Goal: Information Seeking & Learning: Learn about a topic

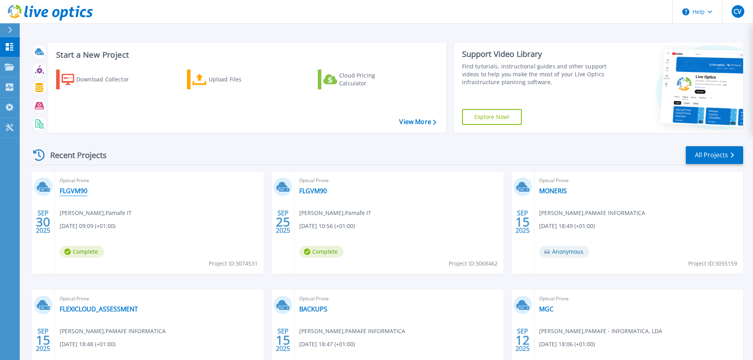
click at [73, 188] on link "FLGVM90" at bounding box center [74, 191] width 28 height 8
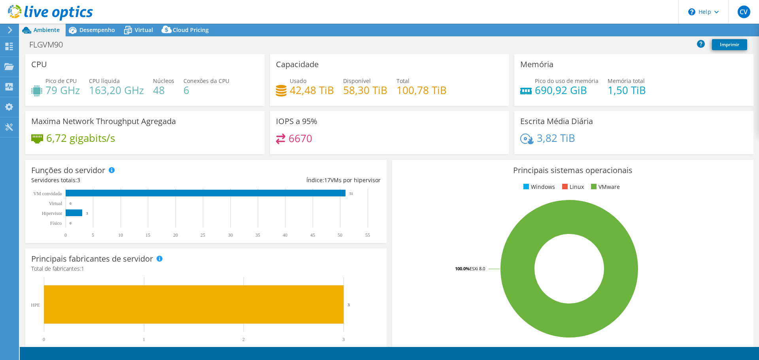
select select "USD"
click at [89, 23] on div at bounding box center [46, 13] width 93 height 26
click at [88, 30] on span "Desempenho" at bounding box center [97, 30] width 36 height 8
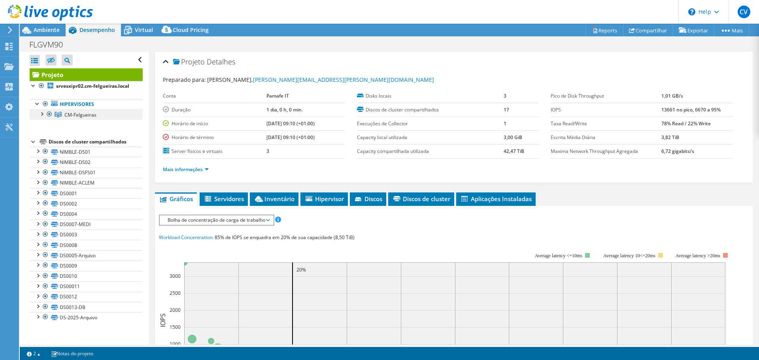
click at [77, 118] on span "CM-Felgueiras" at bounding box center [80, 115] width 32 height 7
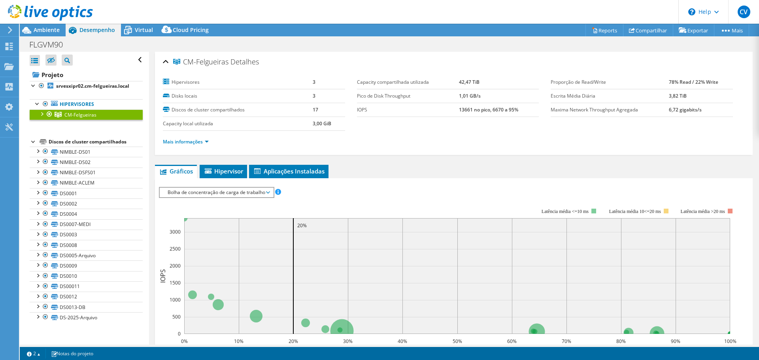
click at [180, 138] on li "Mais informações" at bounding box center [188, 142] width 51 height 9
click at [178, 144] on link "Mais informações" at bounding box center [186, 141] width 46 height 7
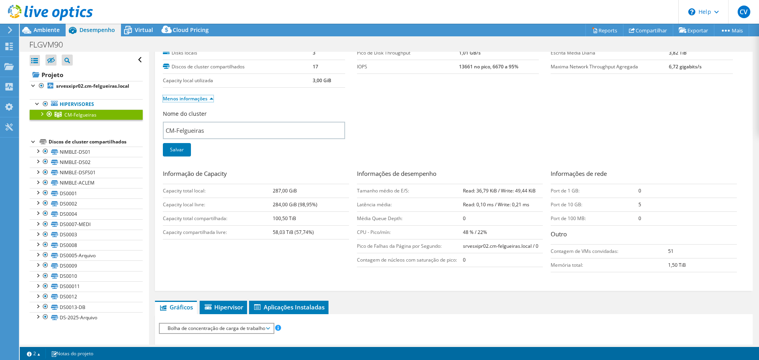
scroll to position [79, 0]
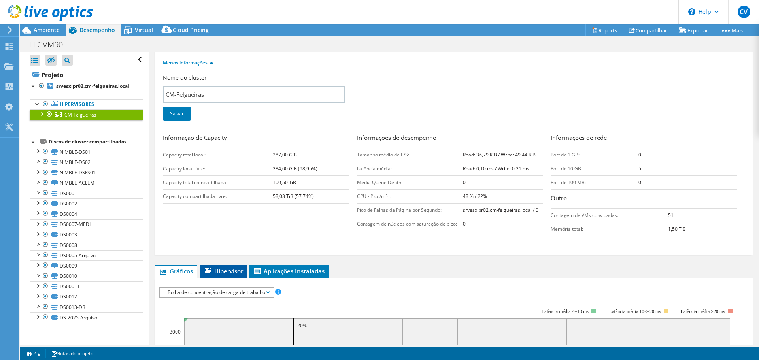
click at [231, 268] on span "Hipervisor" at bounding box center [224, 271] width 40 height 8
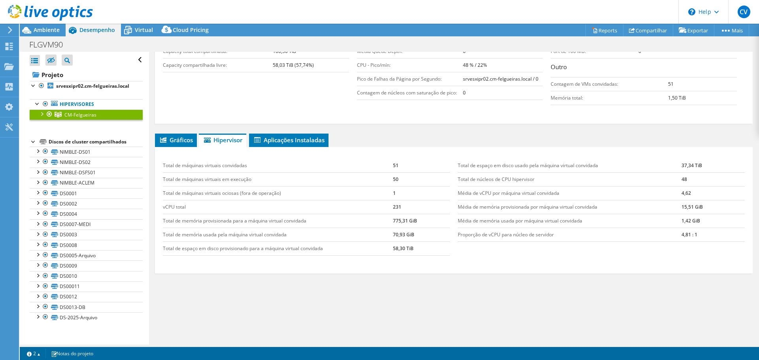
scroll to position [211, 0]
click at [170, 144] on li "Gráficos" at bounding box center [176, 139] width 42 height 13
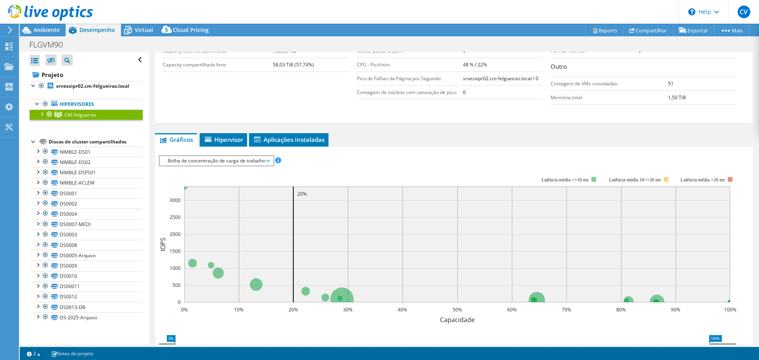
click at [172, 164] on span "Bolha de concentração de carga de trabalho" at bounding box center [217, 160] width 106 height 9
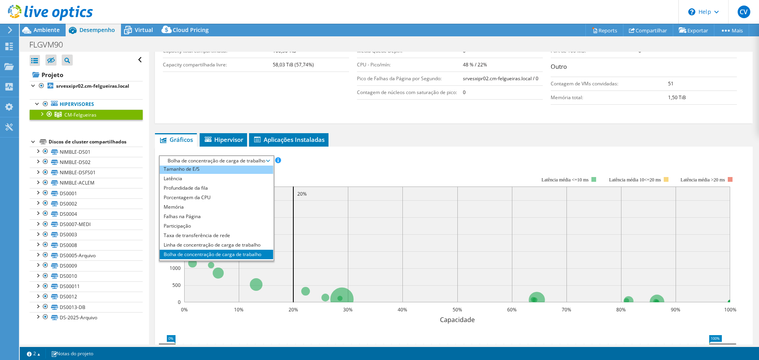
scroll to position [28, 0]
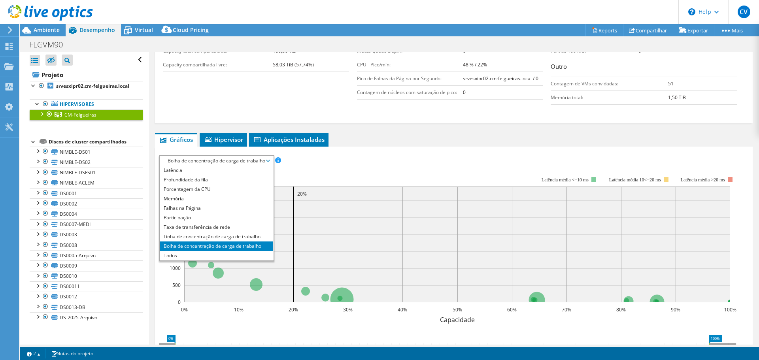
click at [410, 142] on ul "Gráficos Servidores Inventário Hipervisor Discos Discos de cluster Aplicações I…" at bounding box center [454, 139] width 598 height 13
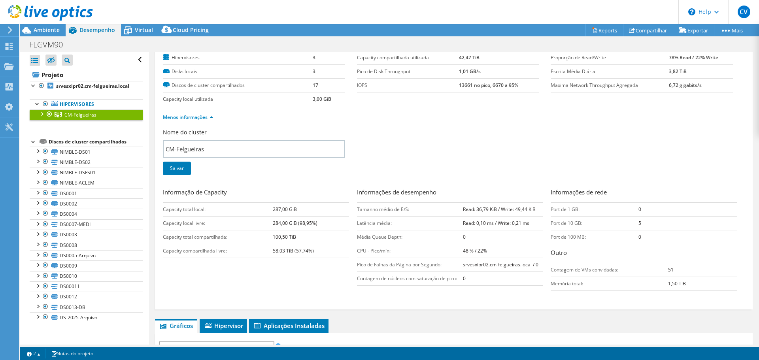
scroll to position [0, 0]
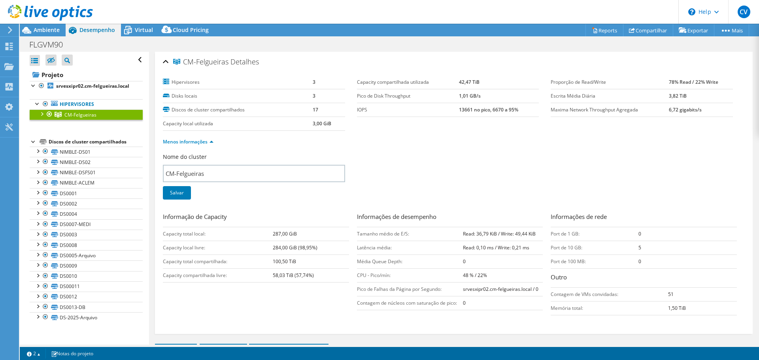
click at [40, 117] on div at bounding box center [42, 114] width 8 height 8
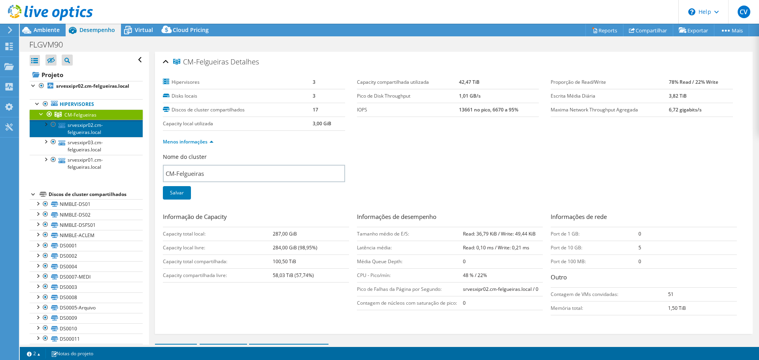
click at [80, 130] on link "srvesxipr02.cm-felgueiras.local" at bounding box center [86, 128] width 113 height 17
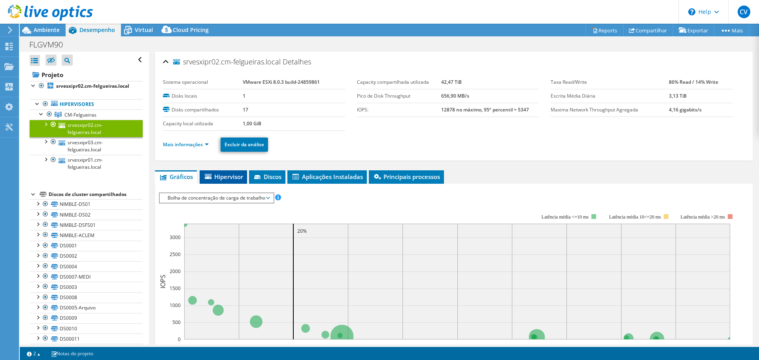
click at [221, 175] on span "Hipervisor" at bounding box center [224, 177] width 40 height 8
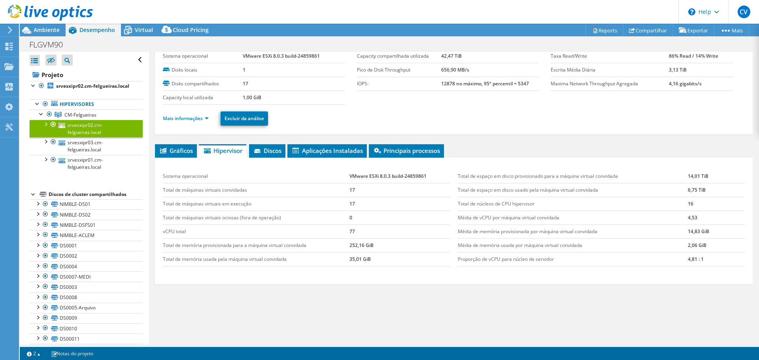
scroll to position [37, 0]
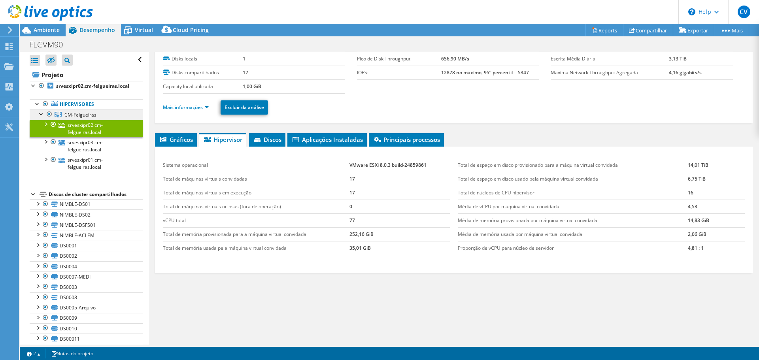
click at [93, 118] on span "CM-Felgueiras" at bounding box center [80, 115] width 32 height 7
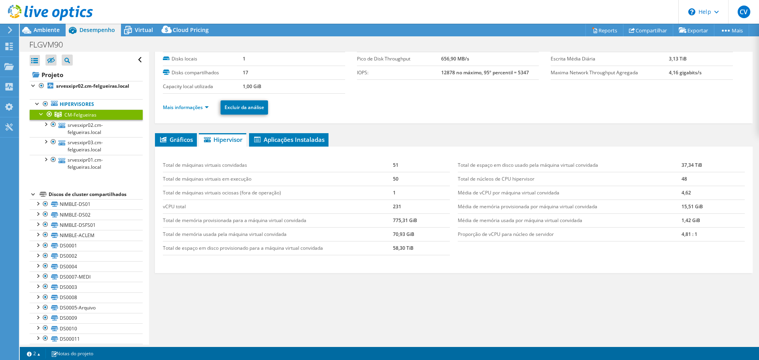
scroll to position [32, 0]
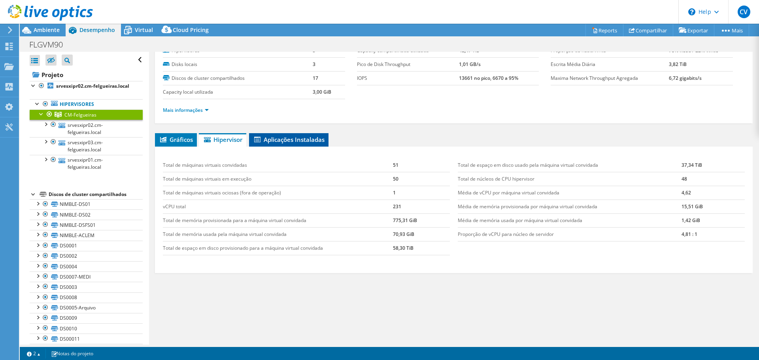
click at [274, 144] on li "Aplicações Instaladas" at bounding box center [288, 139] width 79 height 13
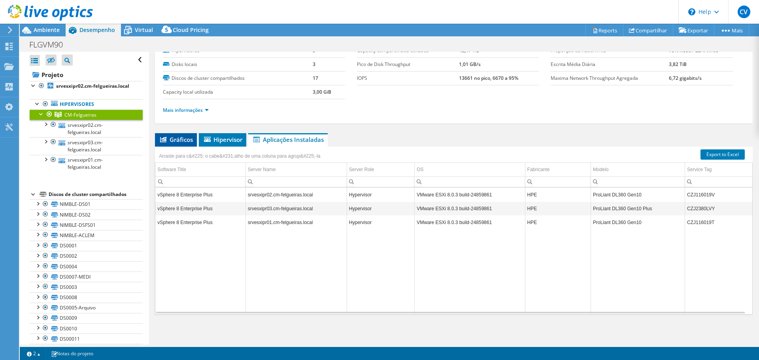
click at [185, 142] on span "Gráficos" at bounding box center [176, 140] width 34 height 8
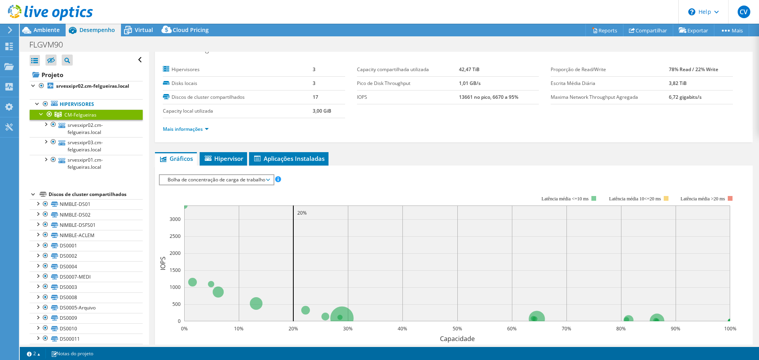
scroll to position [0, 0]
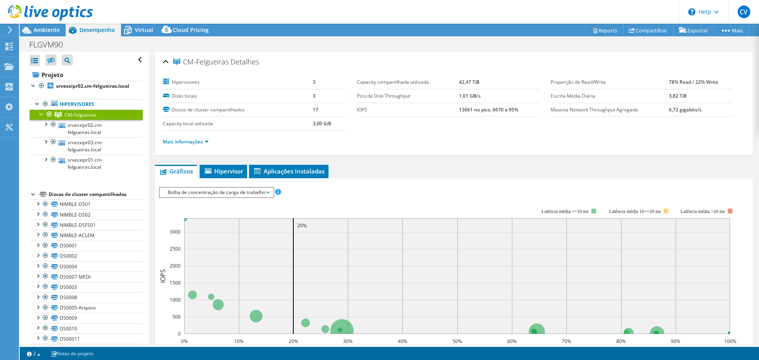
click at [246, 188] on span "Bolha de concentração de carga de trabalho" at bounding box center [217, 192] width 106 height 9
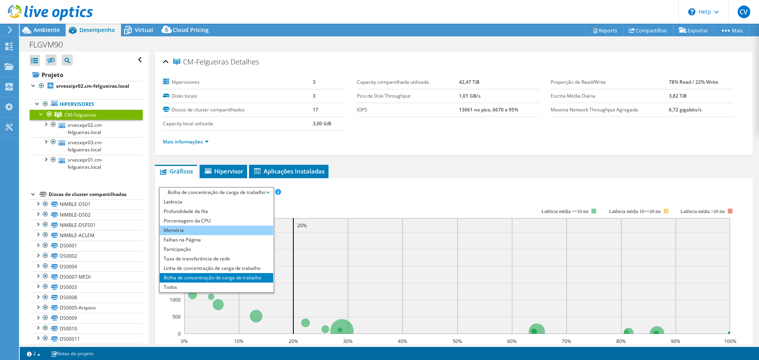
click at [236, 233] on li "Memória" at bounding box center [216, 230] width 113 height 9
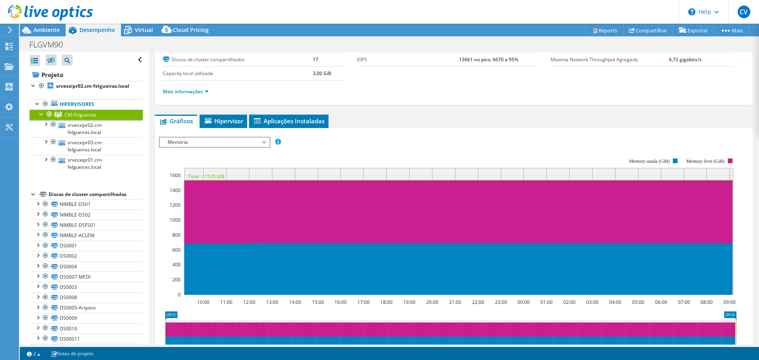
scroll to position [79, 0]
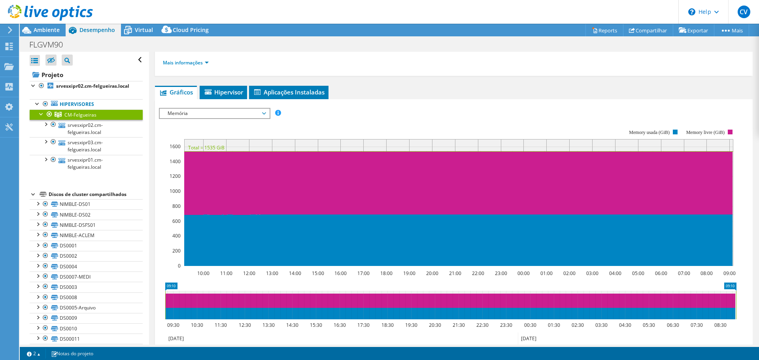
click at [204, 114] on span "Memória" at bounding box center [215, 113] width 102 height 9
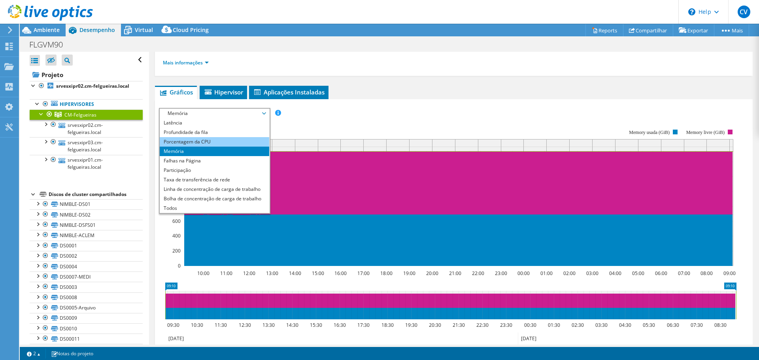
click at [211, 138] on li "Porcentagem da CPU" at bounding box center [215, 141] width 110 height 9
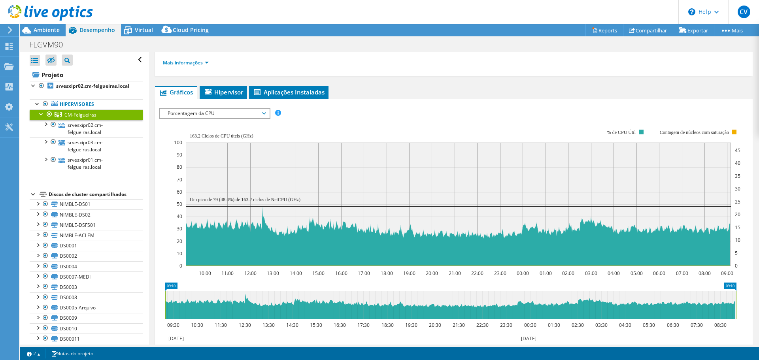
click at [205, 109] on span "Porcentagem da CPU" at bounding box center [215, 113] width 102 height 9
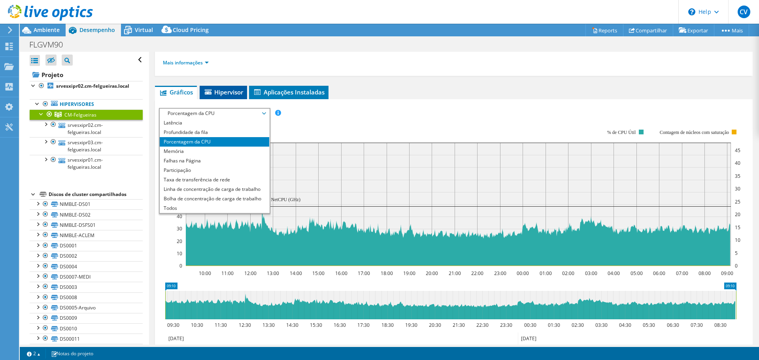
click at [216, 97] on li "Hipervisor" at bounding box center [223, 92] width 47 height 13
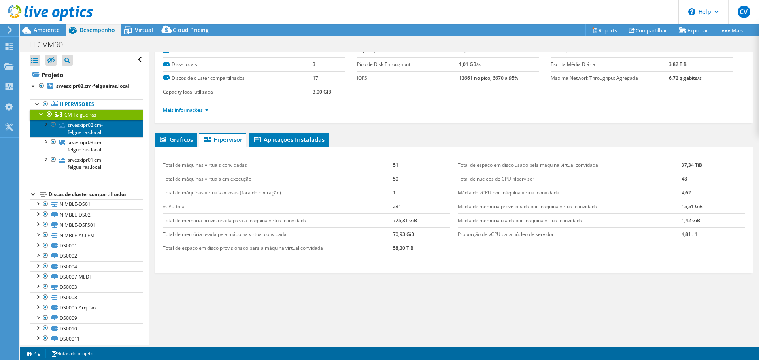
click at [96, 134] on link "srvesxipr02.cm-felgueiras.local" at bounding box center [86, 128] width 113 height 17
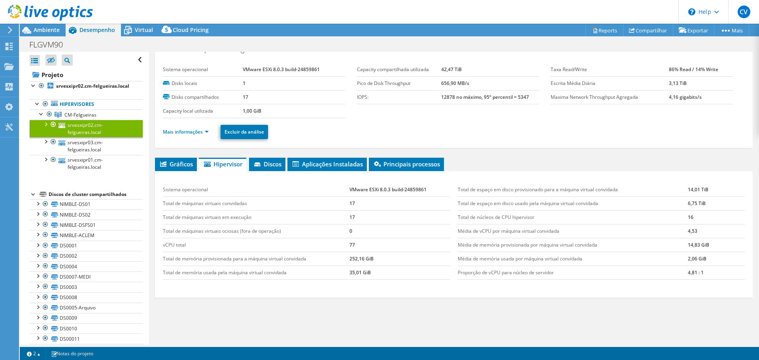
scroll to position [0, 0]
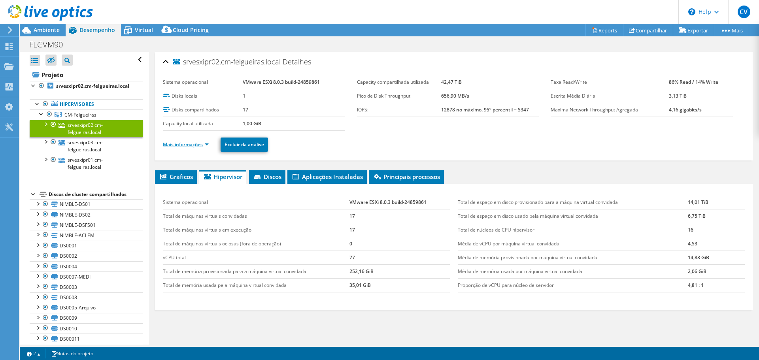
click at [193, 142] on link "Mais informações" at bounding box center [186, 144] width 46 height 7
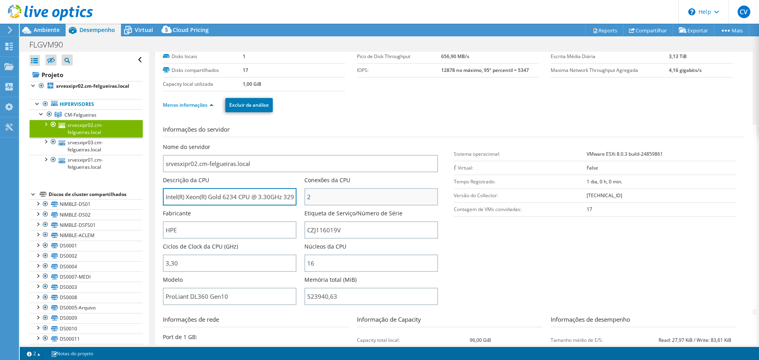
scroll to position [0, 15]
drag, startPoint x: 238, startPoint y: 190, endPoint x: 341, endPoint y: 199, distance: 104.0
click at [341, 143] on div "Nome do servidor srvesxipr02.cm-felgueiras.local Descrição da CPU Intel(R) Xeon…" at bounding box center [304, 143] width 283 height 0
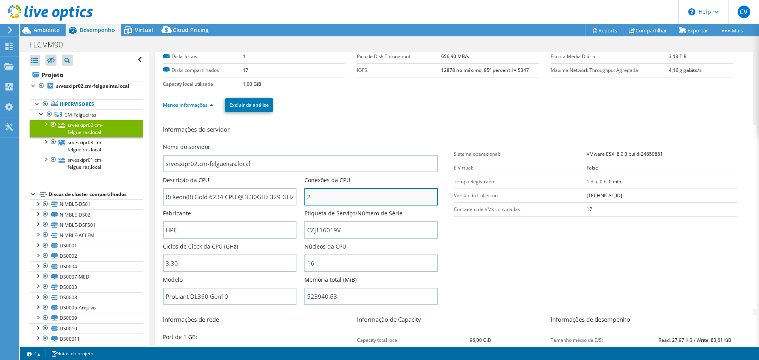
scroll to position [0, 0]
click at [341, 200] on input "2" at bounding box center [371, 196] width 134 height 17
click at [519, 280] on section "Informações do servidor Nome do servidor srvesxipr02.cm-felgueiras.local Descri…" at bounding box center [456, 217] width 586 height 184
click at [485, 263] on section "Informações do servidor Nome do servidor srvesxipr02.cm-felgueiras.local Descri…" at bounding box center [456, 217] width 586 height 184
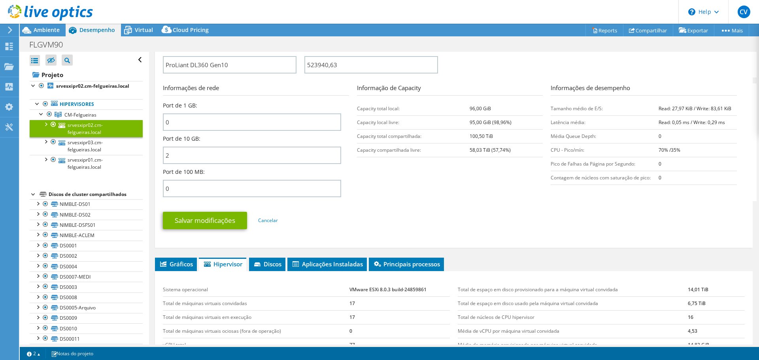
scroll to position [316, 0]
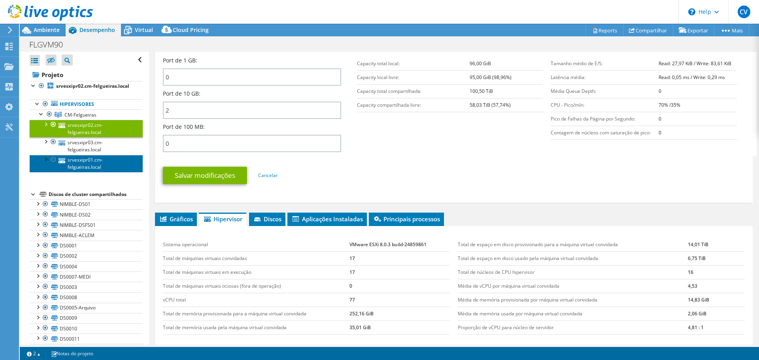
click at [74, 165] on link "srvesxipr01.cm-felgueiras.local" at bounding box center [86, 163] width 113 height 17
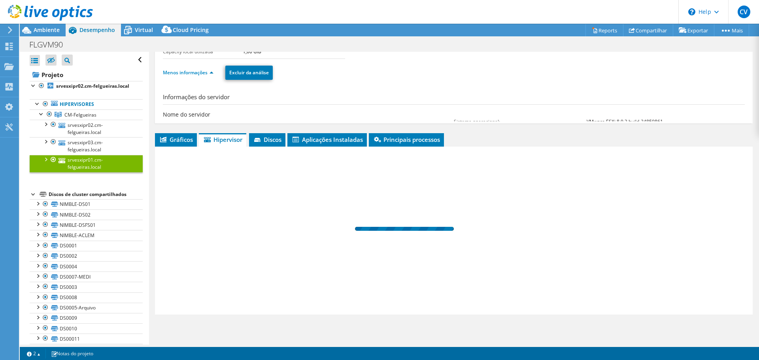
scroll to position [37, 0]
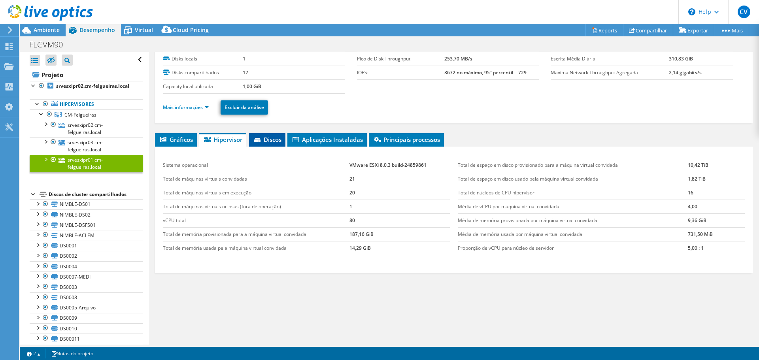
click at [265, 134] on li "Discos" at bounding box center [267, 139] width 36 height 13
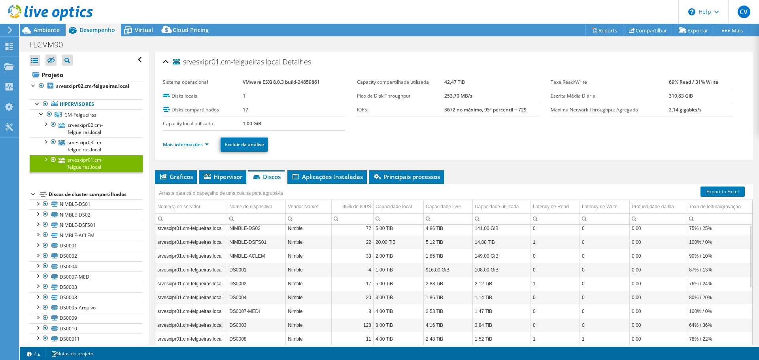
scroll to position [0, 0]
